Goal: Task Accomplishment & Management: Complete application form

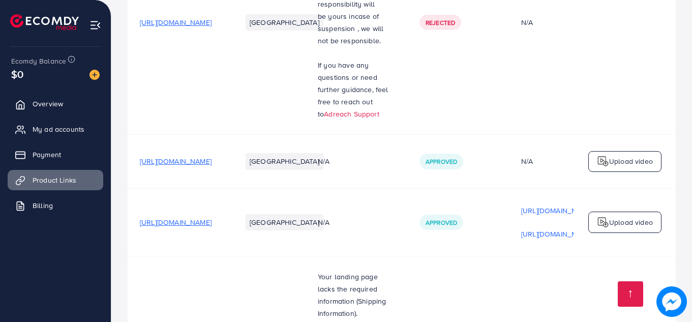
scroll to position [223, 0]
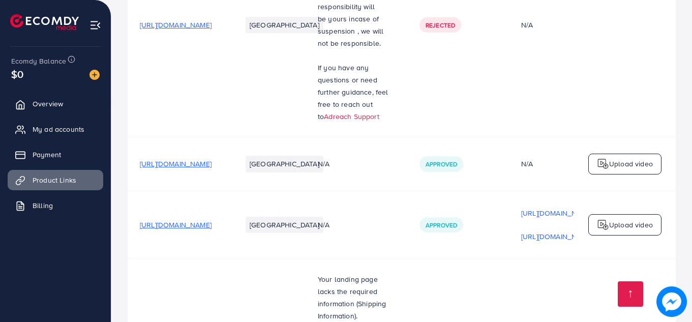
click at [211, 159] on span "[URL][DOMAIN_NAME]" at bounding box center [176, 164] width 72 height 10
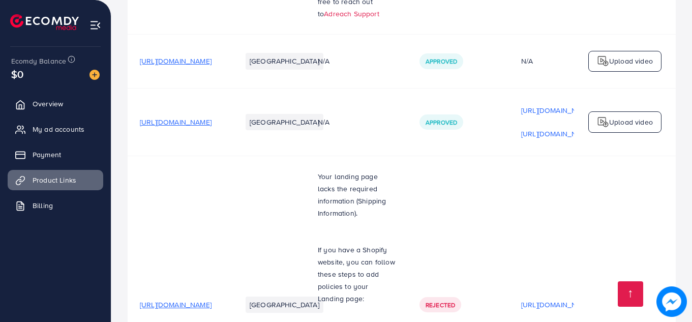
scroll to position [317, 0]
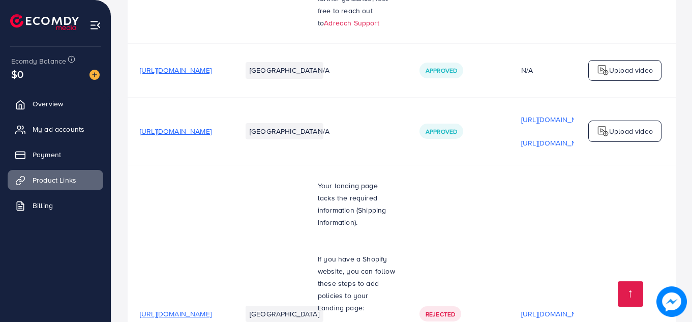
click at [211, 309] on span "[URL][DOMAIN_NAME]" at bounding box center [176, 314] width 72 height 10
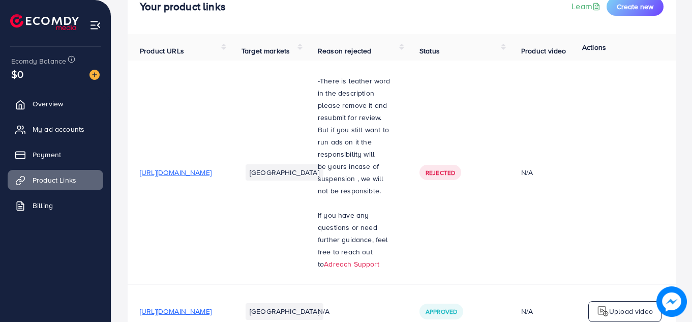
scroll to position [58, 0]
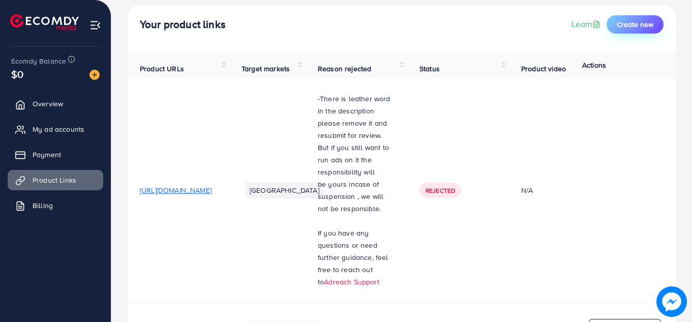
click at [625, 26] on span "Create new" at bounding box center [635, 24] width 37 height 10
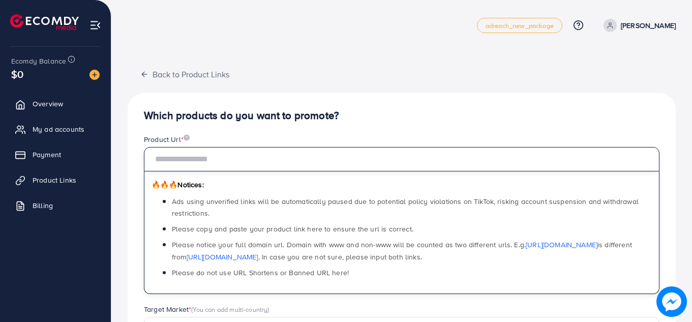
click at [238, 163] on input "text" at bounding box center [401, 159] width 515 height 24
paste input "**********"
type input "**********"
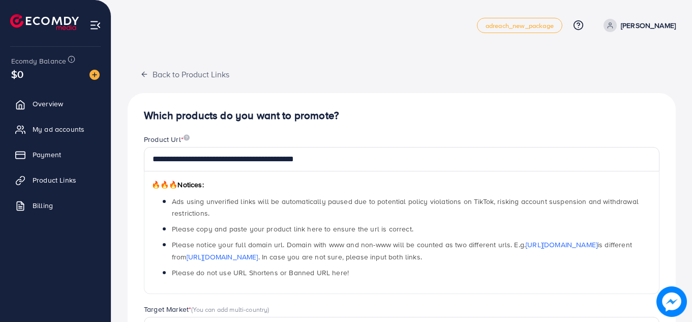
click at [406, 102] on div "**********" at bounding box center [402, 324] width 548 height 463
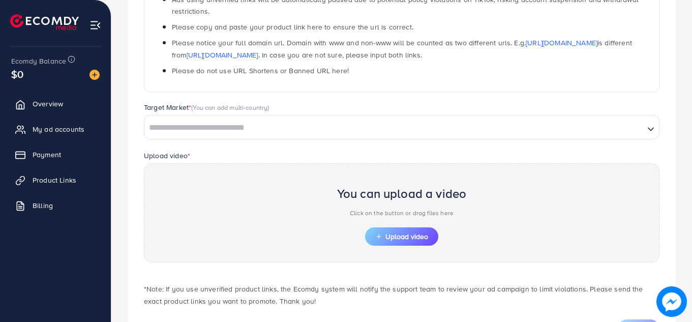
scroll to position [207, 0]
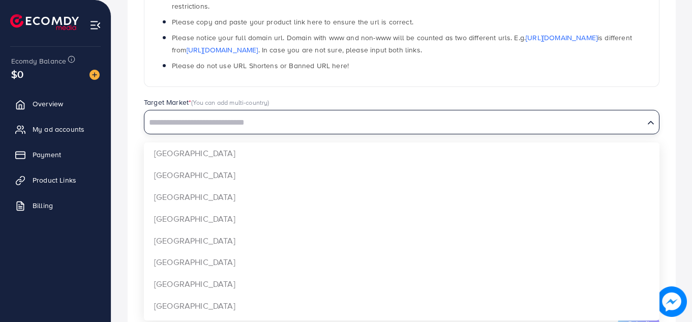
click at [602, 122] on input "Search for option" at bounding box center [394, 123] width 498 height 16
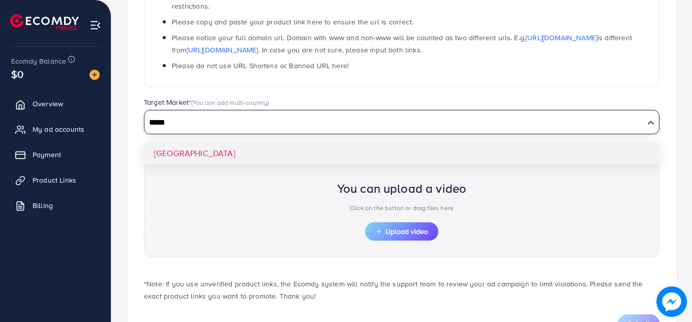
type input "*****"
click at [199, 164] on div "**********" at bounding box center [402, 117] width 548 height 463
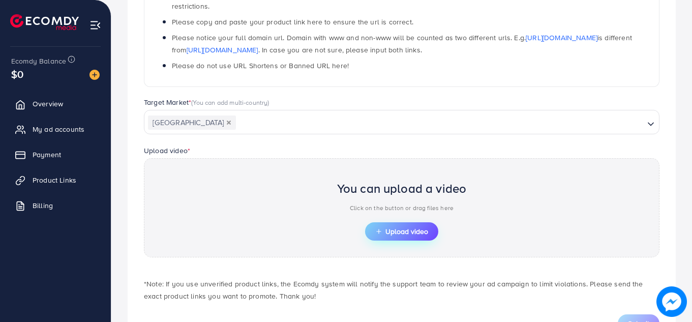
click at [402, 229] on span "Upload video" at bounding box center [401, 231] width 53 height 7
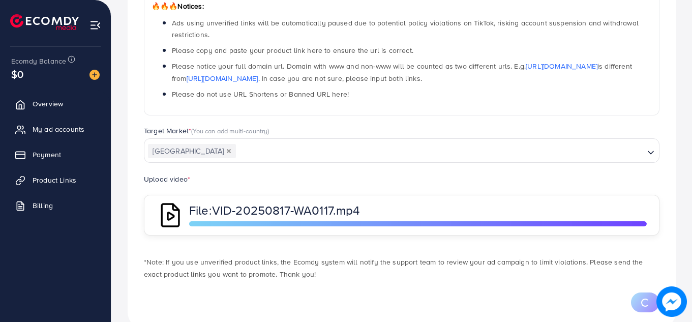
scroll to position [201, 0]
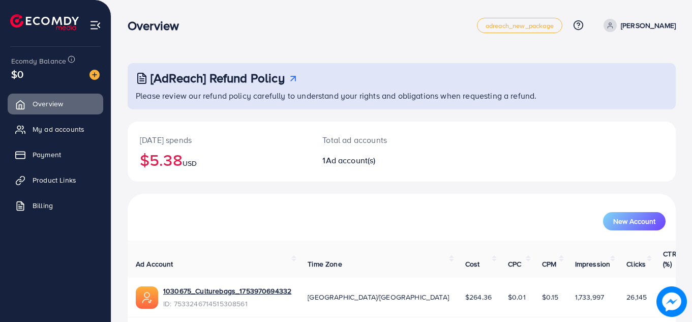
scroll to position [28, 0]
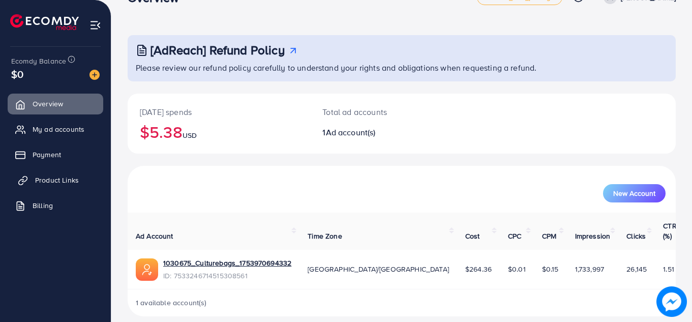
click at [44, 175] on span "Product Links" at bounding box center [57, 180] width 44 height 10
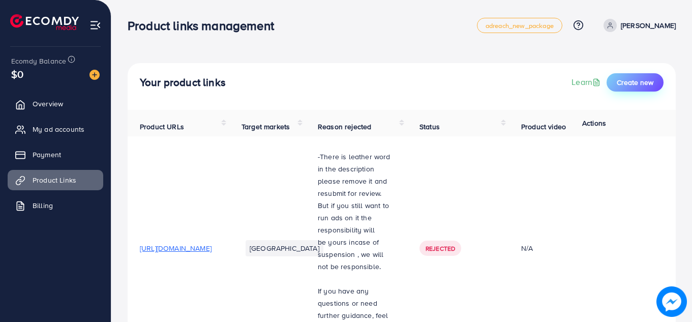
click at [643, 84] on span "Create new" at bounding box center [635, 82] width 37 height 10
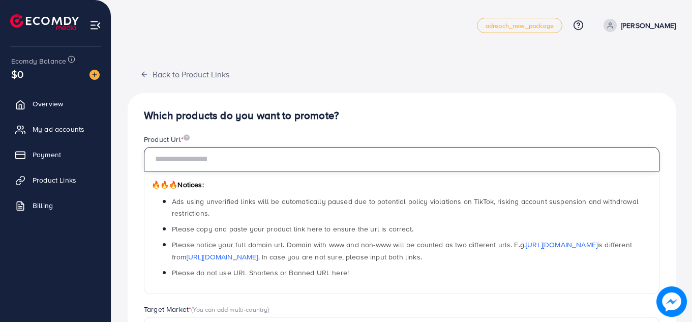
click at [310, 169] on input "text" at bounding box center [401, 159] width 515 height 24
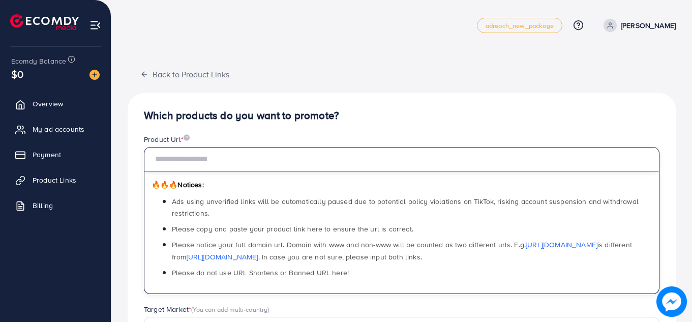
type input "**********"
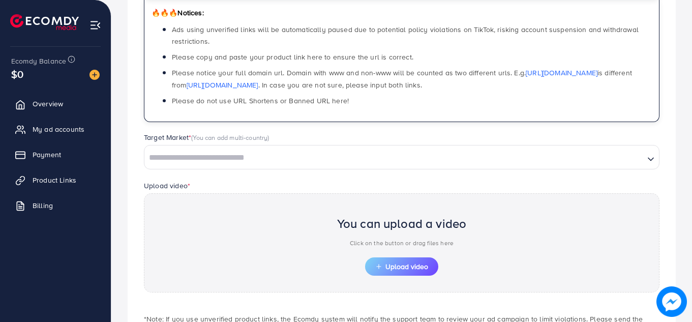
scroll to position [181, 0]
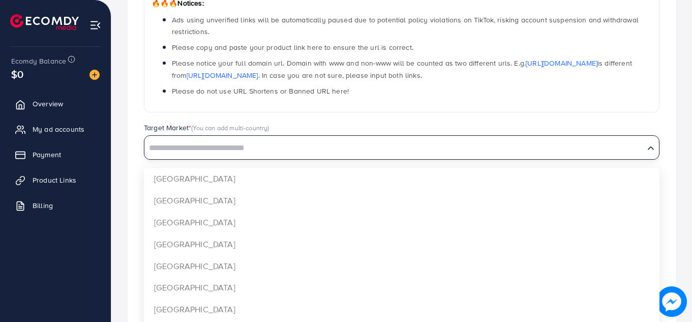
click at [611, 146] on input "Search for option" at bounding box center [394, 148] width 498 height 16
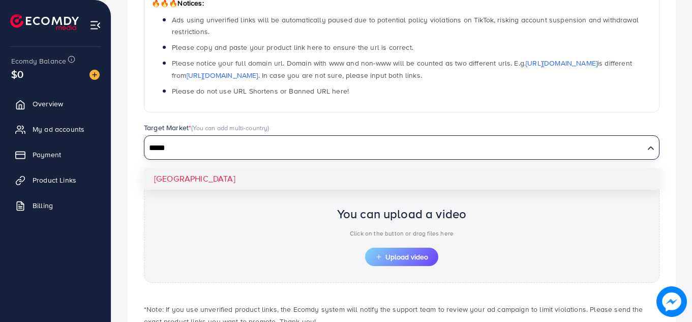
type input "*****"
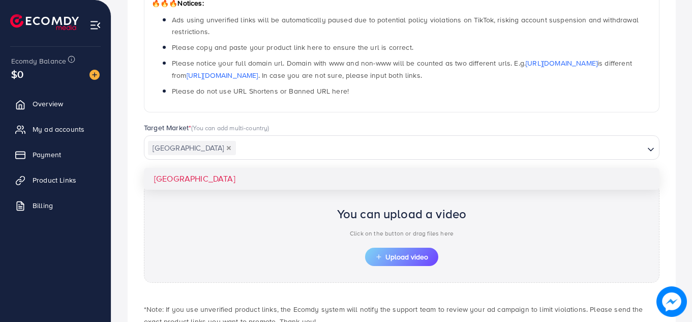
click at [176, 173] on div "**********" at bounding box center [402, 143] width 548 height 463
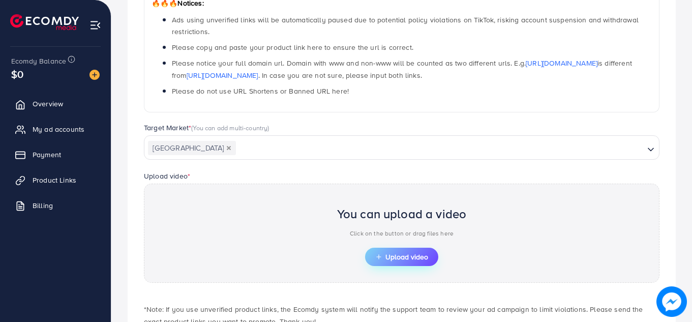
click at [415, 257] on span "Upload video" at bounding box center [401, 256] width 53 height 7
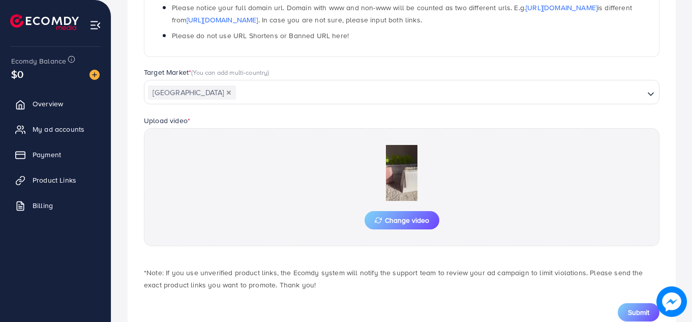
scroll to position [269, 0]
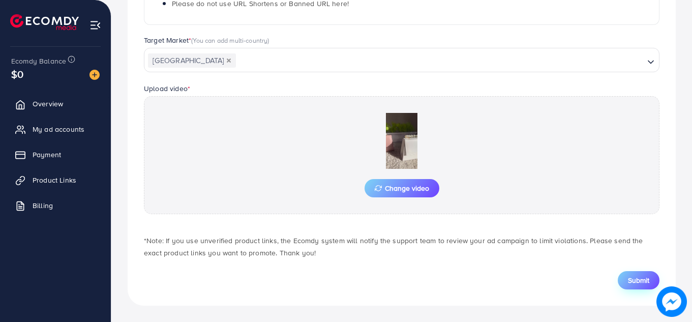
click at [634, 277] on span "Submit" at bounding box center [638, 280] width 21 height 10
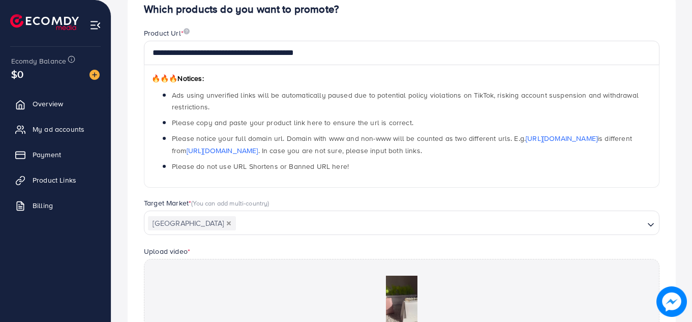
scroll to position [70, 0]
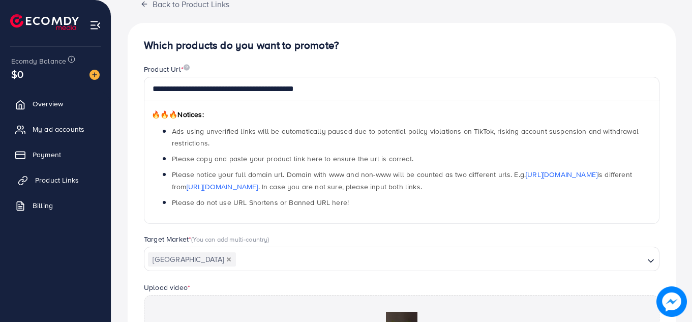
click at [60, 179] on span "Product Links" at bounding box center [57, 180] width 44 height 10
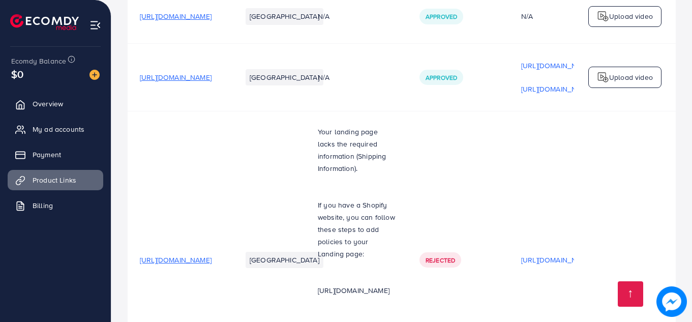
scroll to position [375, 0]
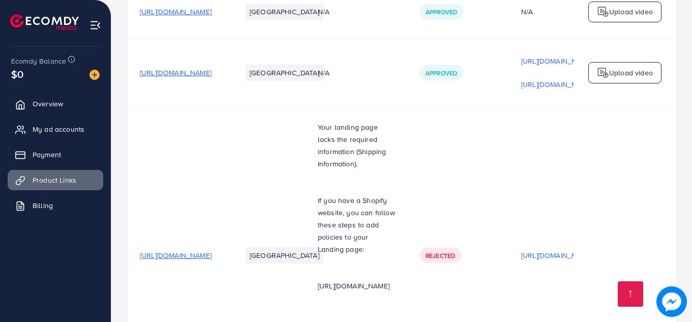
click at [455, 251] on span "Rejected" at bounding box center [440, 255] width 29 height 9
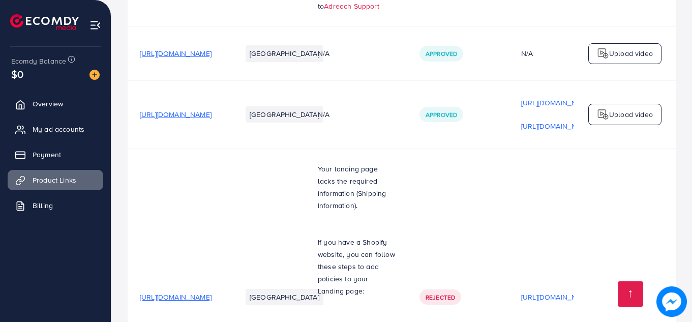
scroll to position [337, 0]
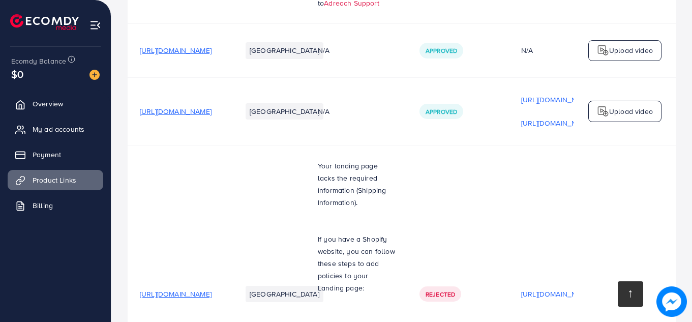
click at [636, 288] on link at bounding box center [630, 293] width 25 height 25
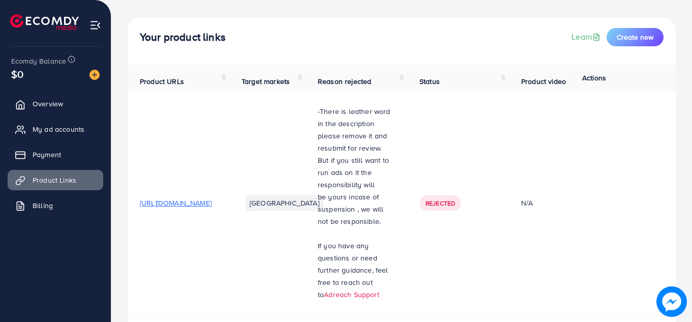
scroll to position [0, 0]
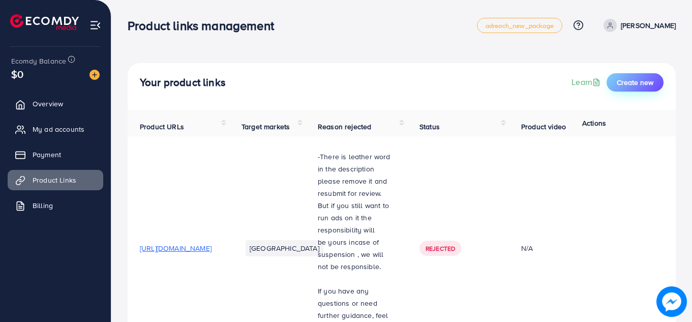
click at [637, 80] on span "Create new" at bounding box center [635, 82] width 37 height 10
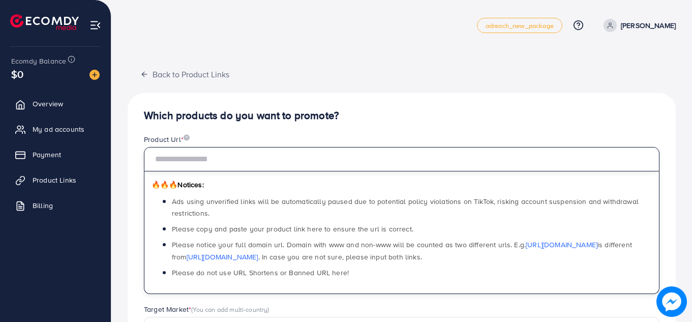
click at [335, 165] on input "text" at bounding box center [401, 159] width 515 height 24
type input "**********"
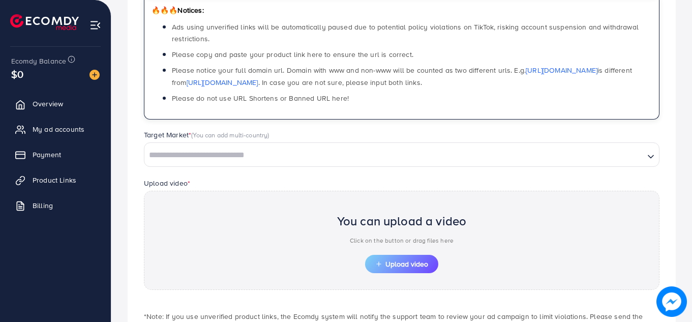
scroll to position [199, 0]
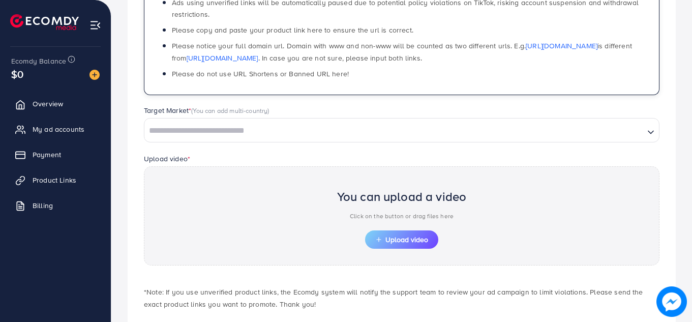
click at [331, 132] on input "Search for option" at bounding box center [394, 131] width 498 height 16
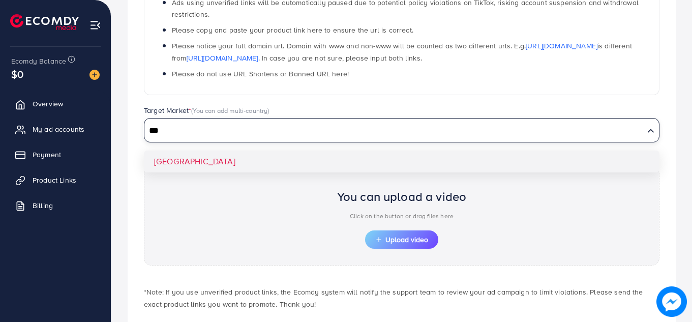
type input "***"
click at [193, 157] on div "**********" at bounding box center [402, 125] width 548 height 463
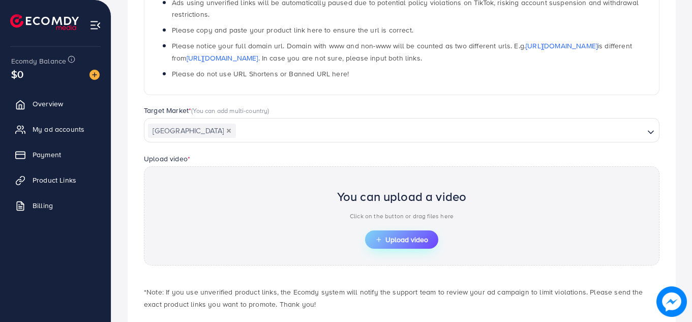
click at [407, 241] on span "Upload video" at bounding box center [401, 239] width 53 height 7
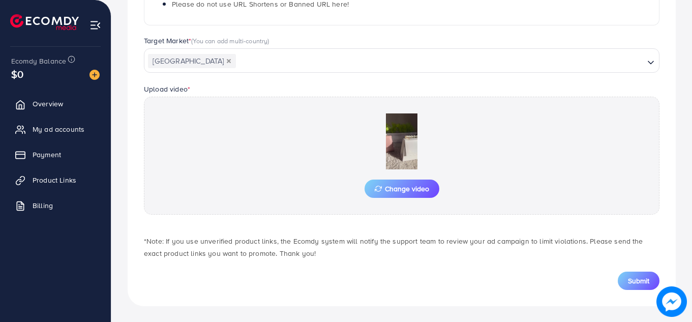
scroll to position [269, 0]
click at [631, 280] on span "Submit" at bounding box center [638, 280] width 21 height 10
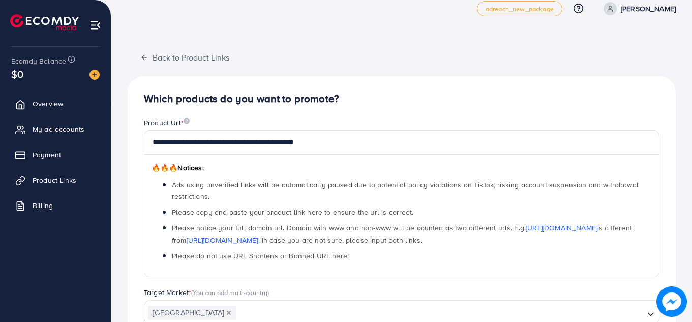
scroll to position [15, 0]
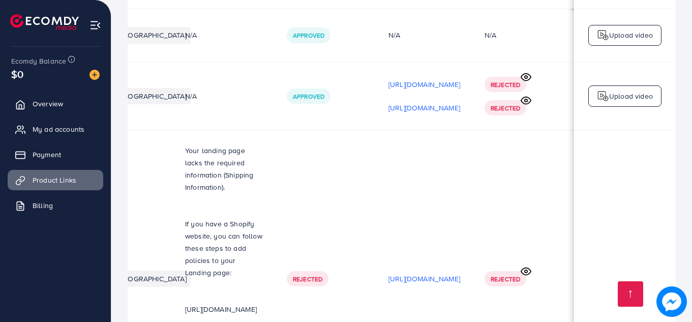
scroll to position [0, 308]
click at [421, 272] on p "[URL][DOMAIN_NAME]" at bounding box center [424, 278] width 72 height 12
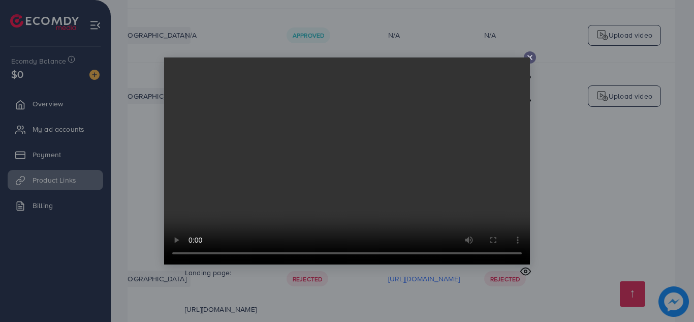
click at [531, 55] on icon at bounding box center [530, 57] width 8 height 8
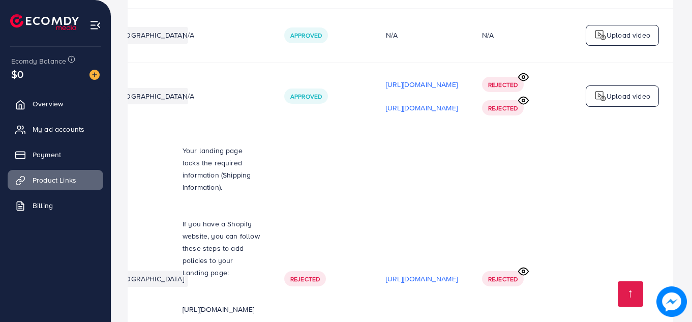
scroll to position [0, 306]
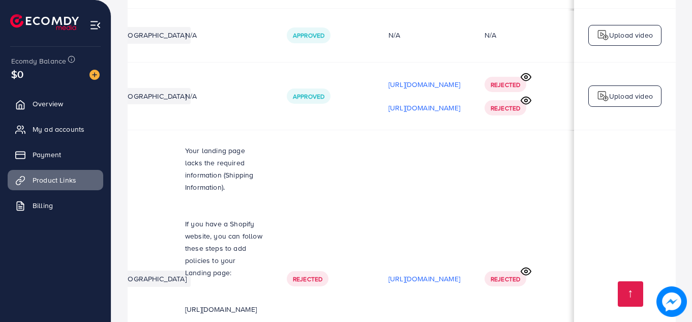
click at [511, 275] on span "Rejected" at bounding box center [505, 279] width 29 height 9
click at [527, 270] on circle at bounding box center [526, 271] width 3 height 3
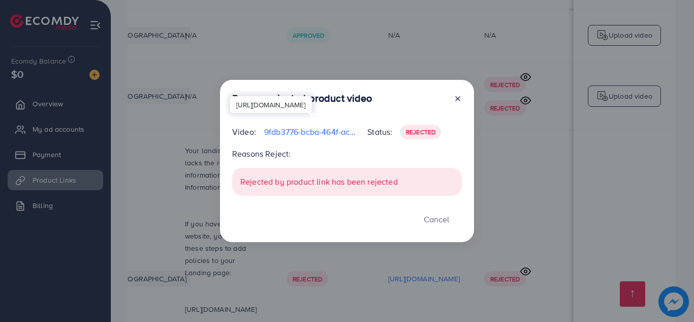
click at [328, 131] on p "9fdb3776-bcba-464f-ac5f-7ce40e395d9d-1756304176482.mp4" at bounding box center [311, 132] width 95 height 12
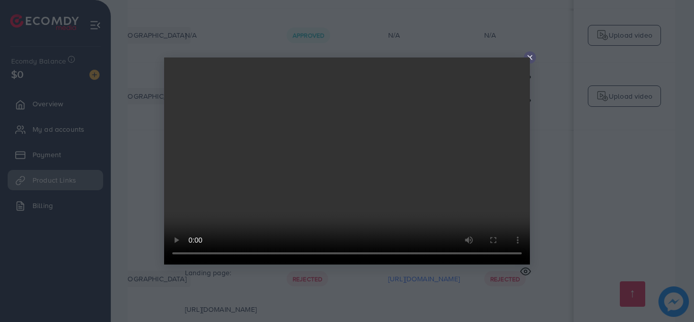
click at [529, 57] on icon at bounding box center [530, 57] width 8 height 8
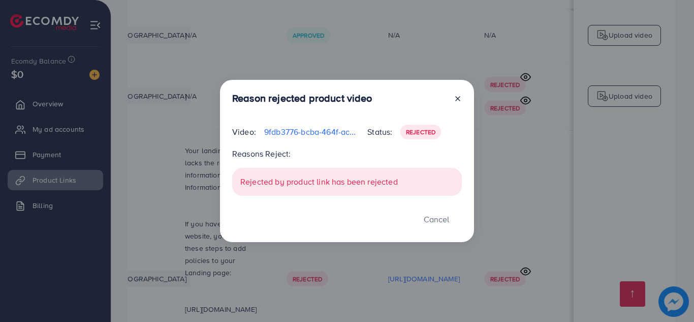
click at [460, 96] on icon at bounding box center [458, 99] width 8 height 8
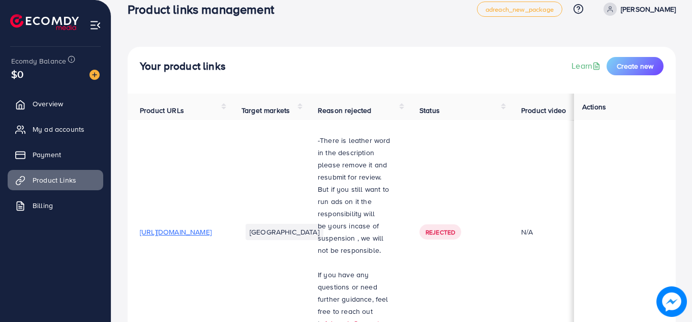
scroll to position [9, 0]
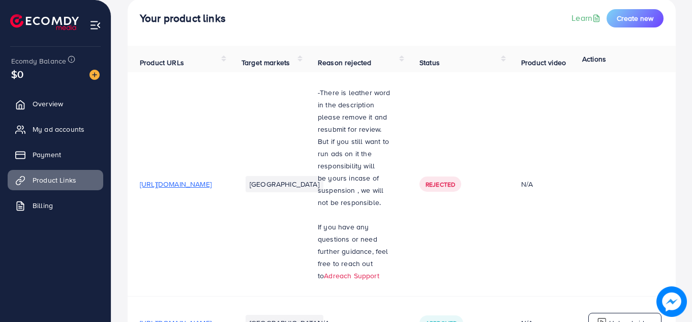
scroll to position [30, 0]
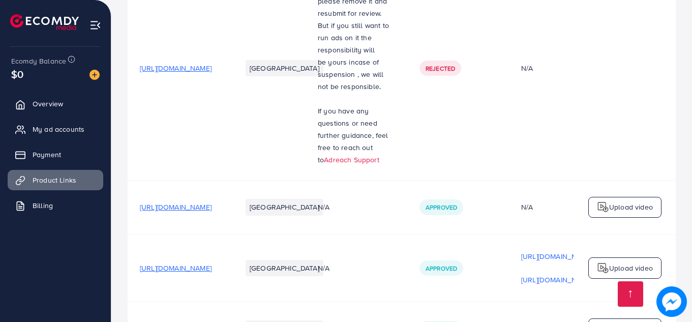
scroll to position [265, 0]
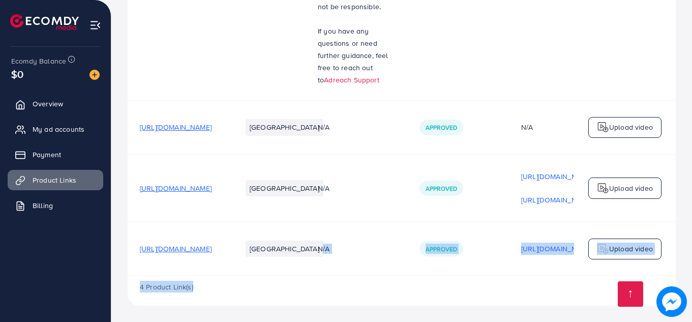
drag, startPoint x: 391, startPoint y: 273, endPoint x: 541, endPoint y: 283, distance: 150.3
click at [541, 283] on div "Product URLs Target markets Reason rejected Status Product video Status video A…" at bounding box center [402, 77] width 548 height 455
click at [525, 277] on div "4 Product Link(s)" at bounding box center [402, 290] width 548 height 29
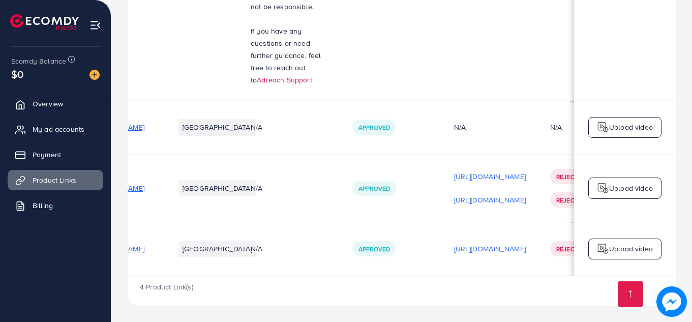
scroll to position [0, 0]
